Goal: Register for event/course

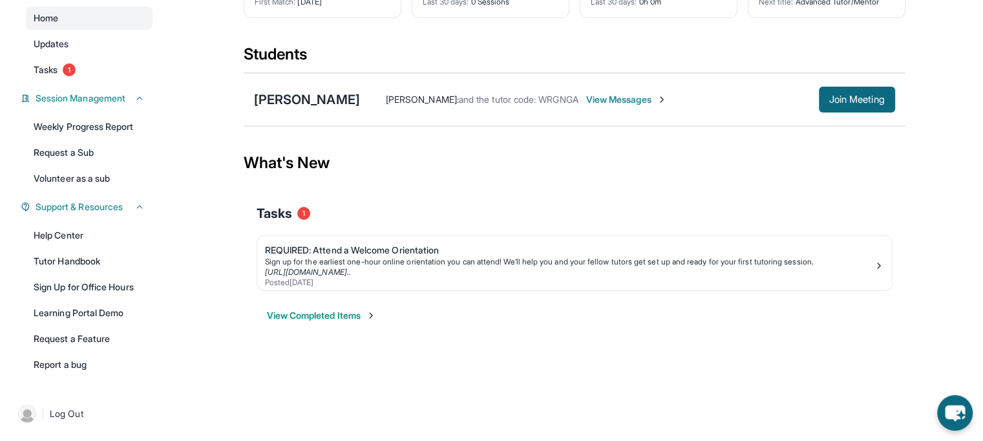
scroll to position [117, 0]
click at [349, 260] on div "Sign up for the earliest one-hour online orientation you can attend! We’ll help…" at bounding box center [569, 262] width 609 height 10
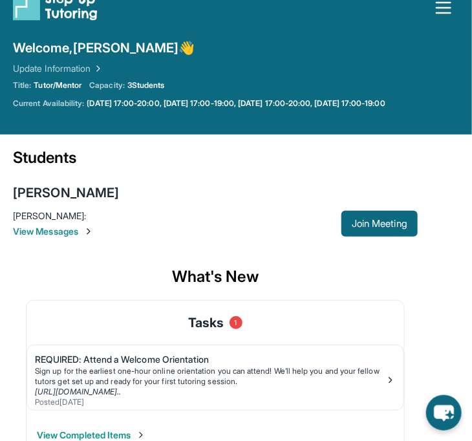
scroll to position [47, 0]
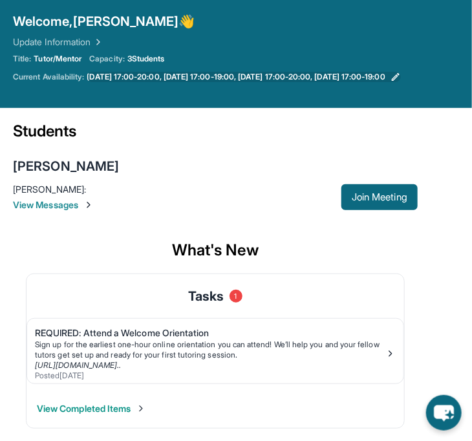
click at [151, 78] on span "Monday 17:00-20:00, Tuesday 17:00-19:00, Wednesday 17:00-20:00, Friday 17:00-19…" at bounding box center [236, 77] width 298 height 10
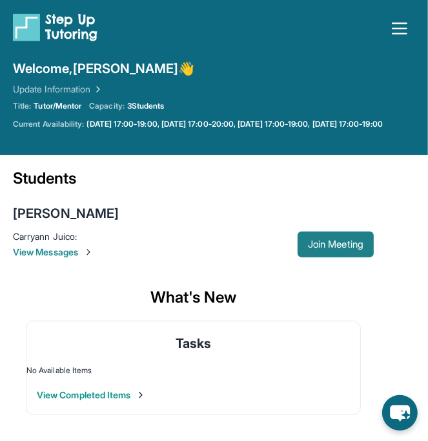
click at [342, 248] on span "Join Meeting" at bounding box center [336, 244] width 56 height 8
click at [400, 31] on icon "button" at bounding box center [400, 28] width 21 height 21
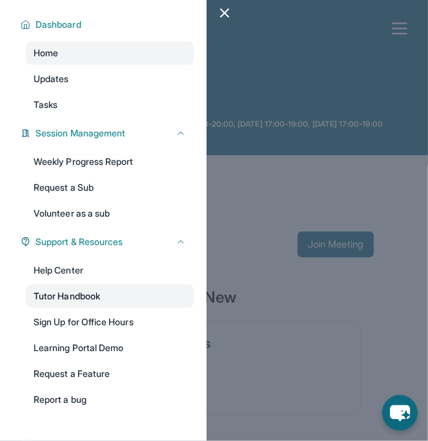
click at [69, 294] on link "Tutor Handbook" at bounding box center [110, 295] width 168 height 23
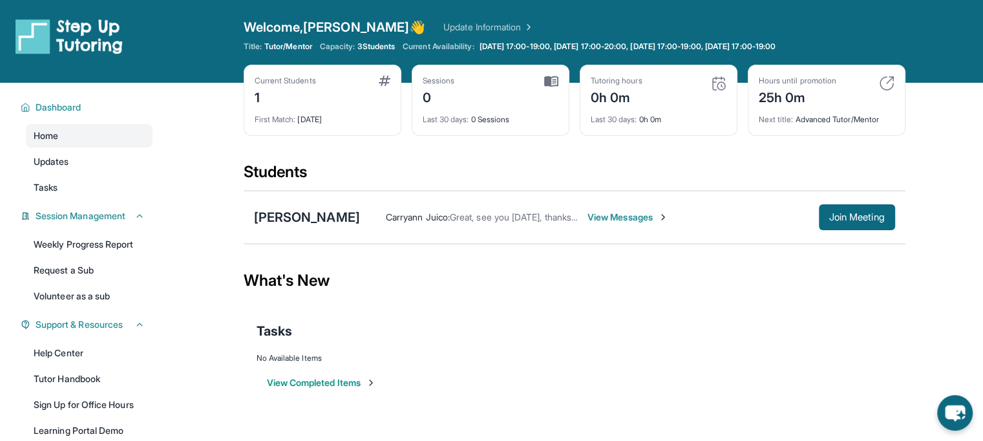
scroll to position [78, 0]
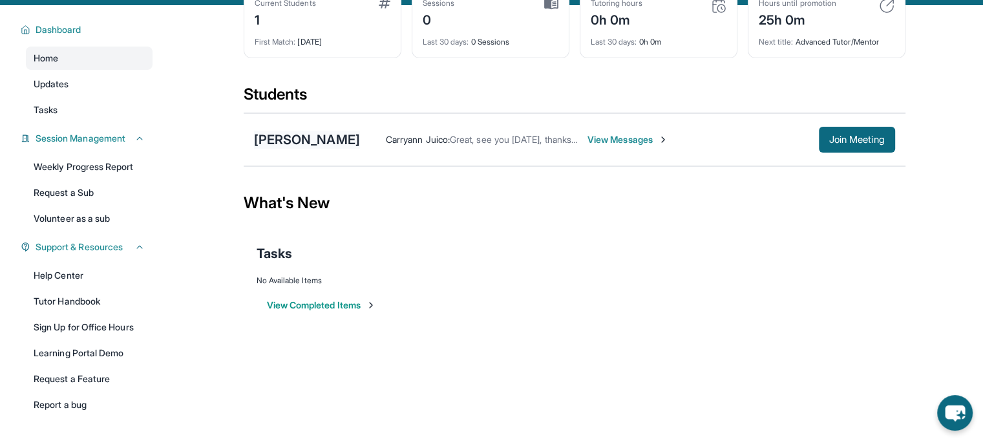
click at [287, 136] on div "[PERSON_NAME]" at bounding box center [307, 139] width 106 height 18
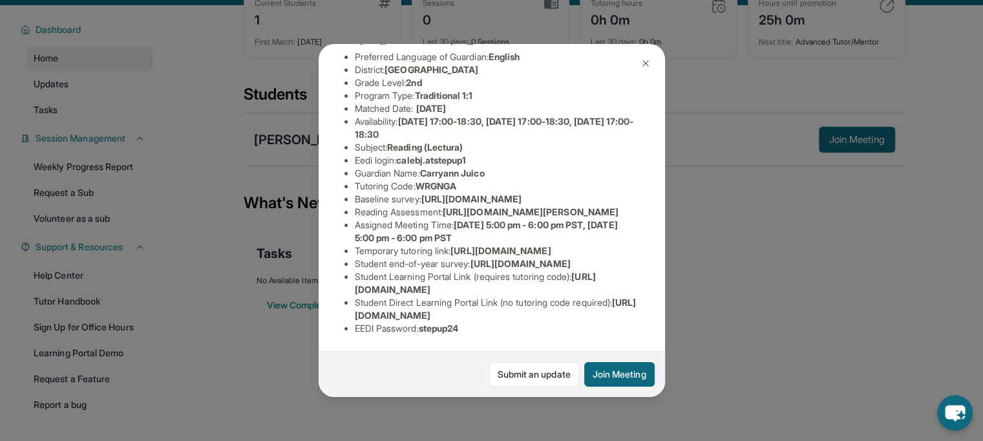
scroll to position [0, 0]
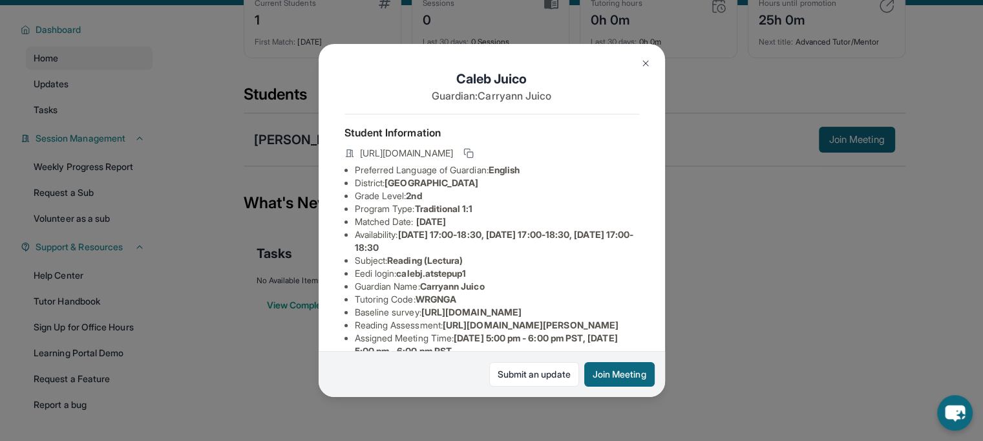
click at [481, 69] on button at bounding box center [645, 63] width 26 height 26
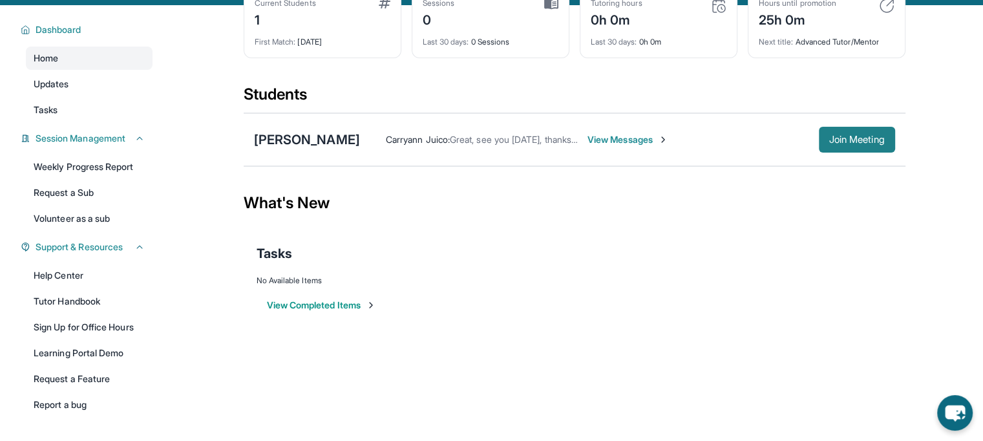
click at [481, 141] on span "Join Meeting" at bounding box center [857, 140] width 56 height 8
click at [481, 149] on button "Join Meeting" at bounding box center [857, 140] width 76 height 26
